Goal: Download file/media

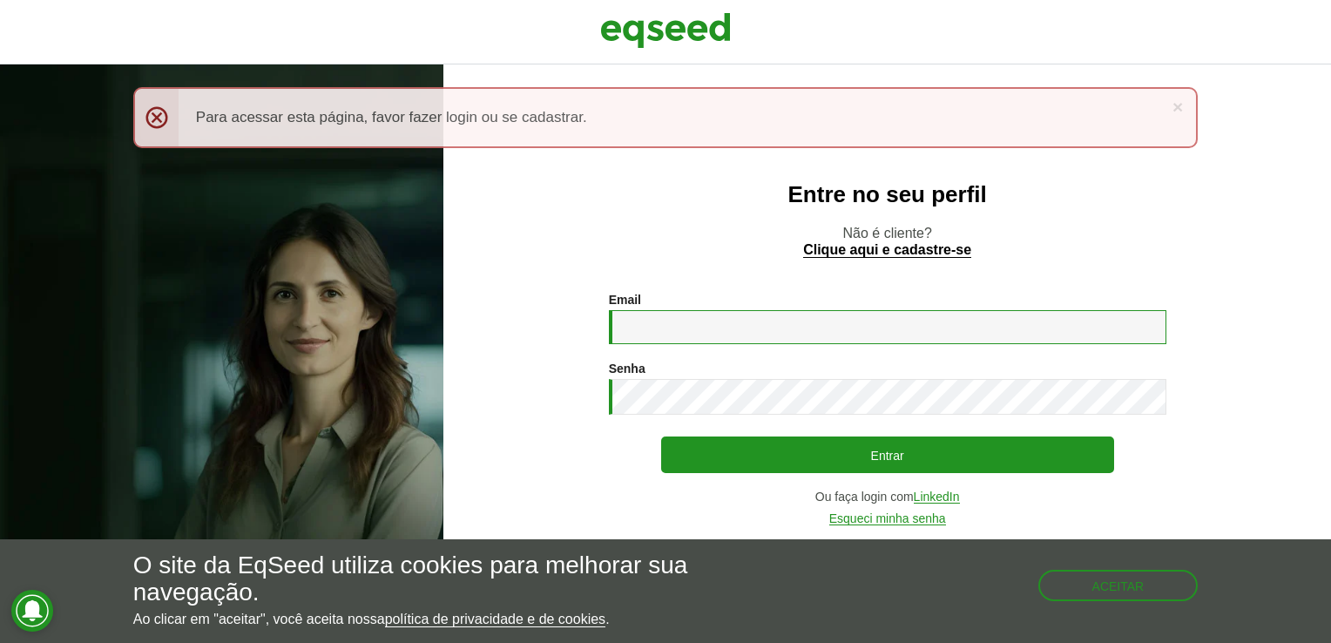
click at [663, 325] on input "Email *" at bounding box center [888, 327] width 558 height 34
type input "**********"
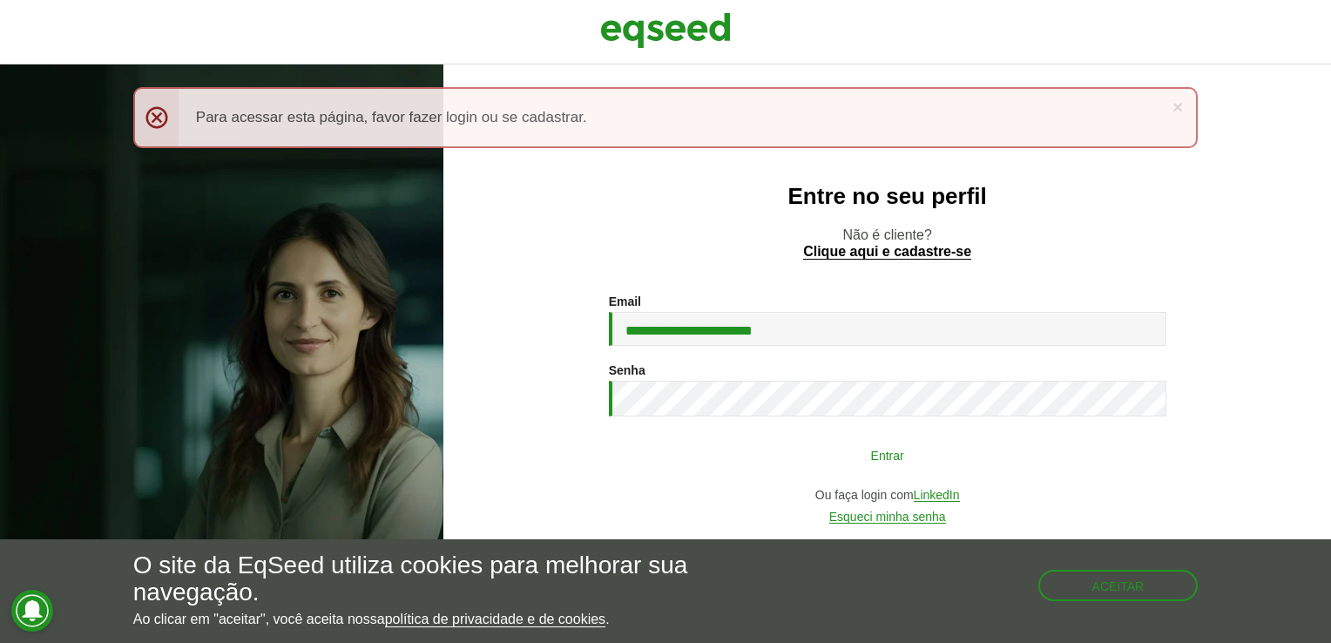
click at [886, 455] on button "Entrar" at bounding box center [887, 454] width 453 height 33
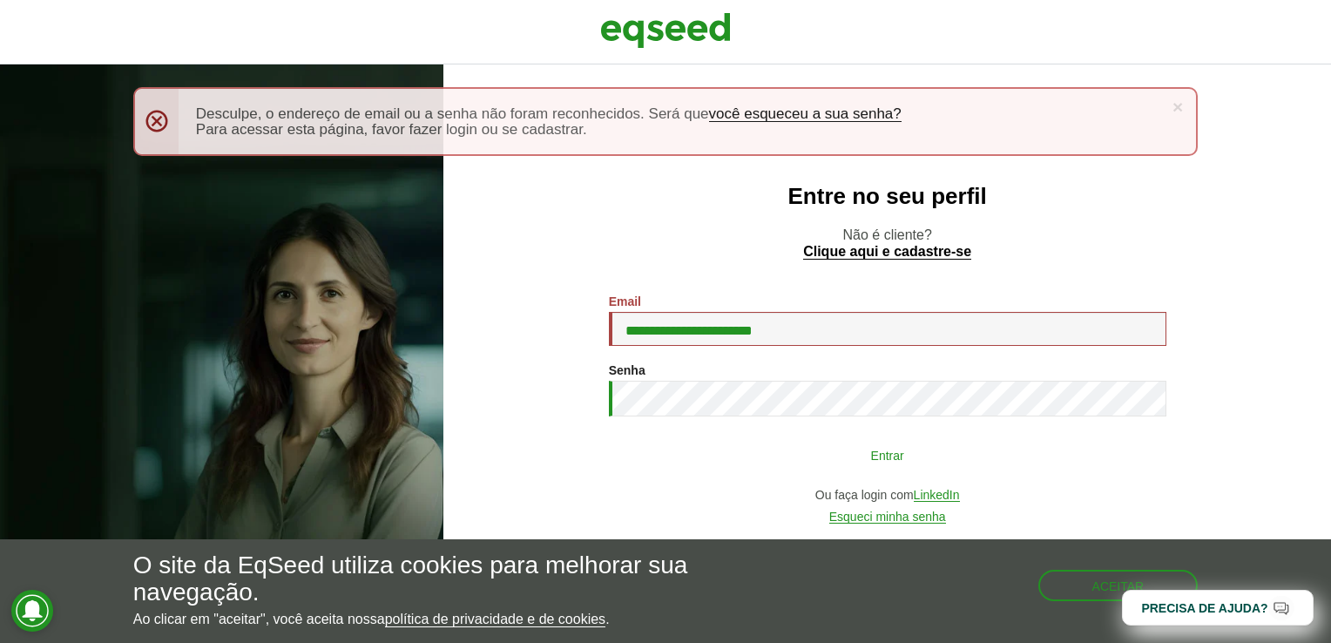
click at [899, 460] on button "Entrar" at bounding box center [887, 454] width 453 height 33
